Goal: Task Accomplishment & Management: Manage account settings

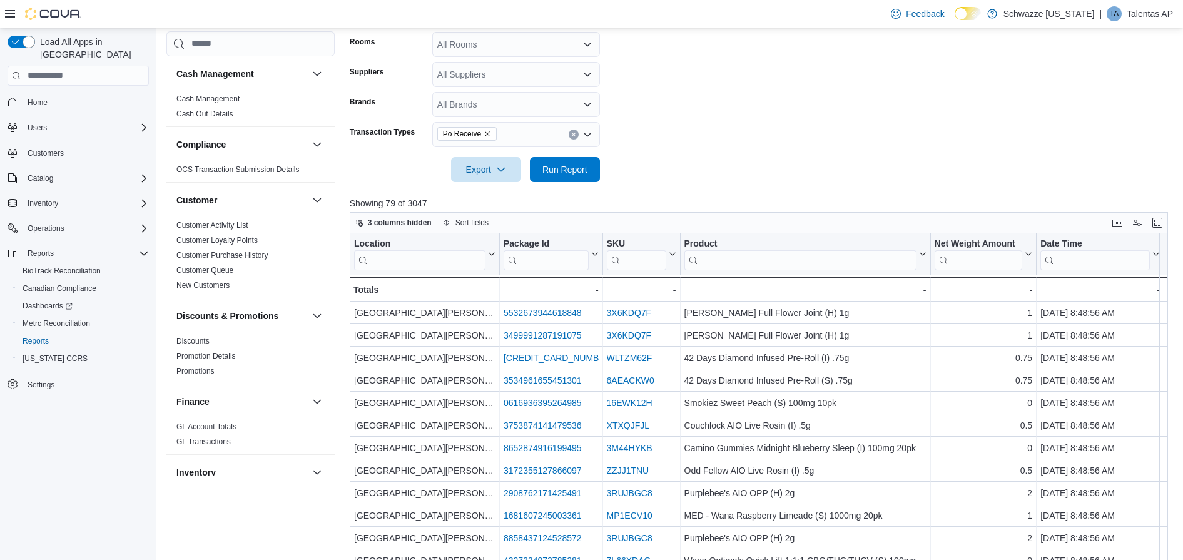
scroll to position [0, 225]
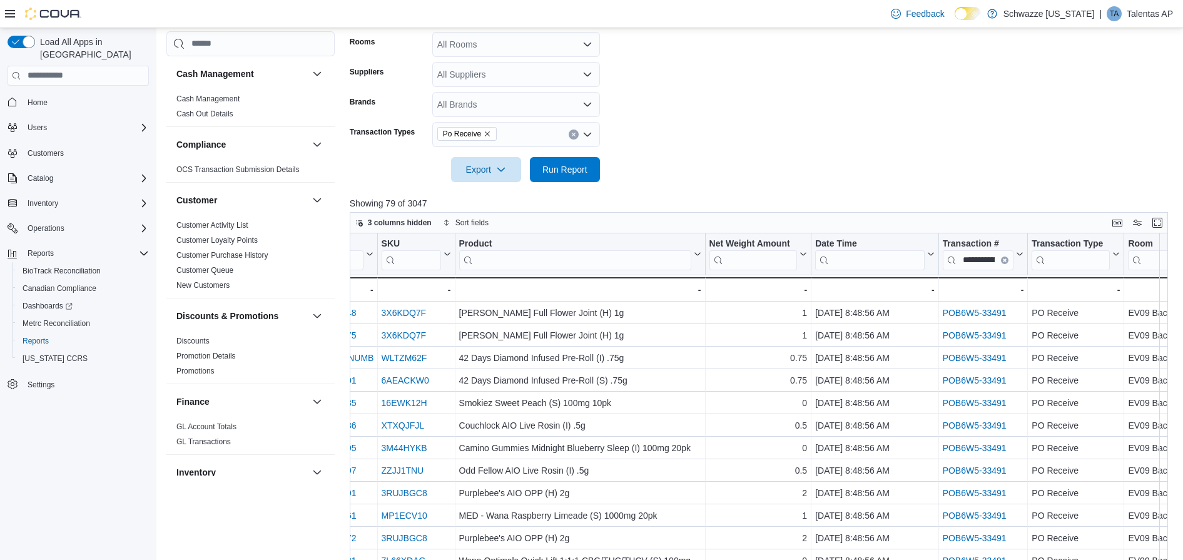
click at [1129, 16] on p "Talentas AP" at bounding box center [1150, 13] width 46 height 15
click at [1071, 120] on button "Sign Out" at bounding box center [1110, 122] width 115 height 20
